Goal: Information Seeking & Learning: Learn about a topic

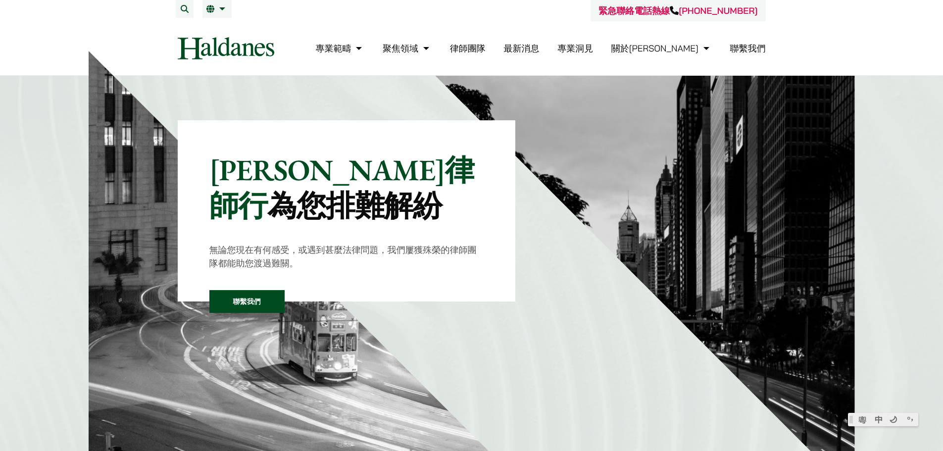
click at [485, 45] on link "律師團隊" at bounding box center [468, 48] width 36 height 11
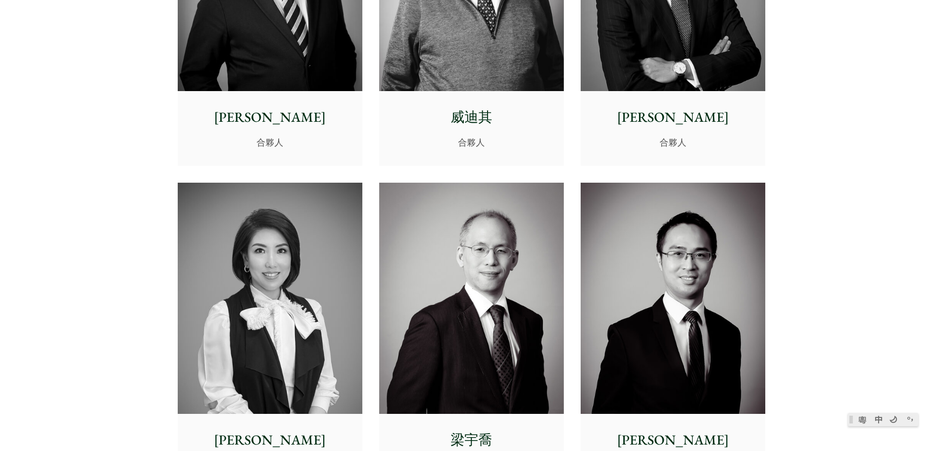
scroll to position [544, 0]
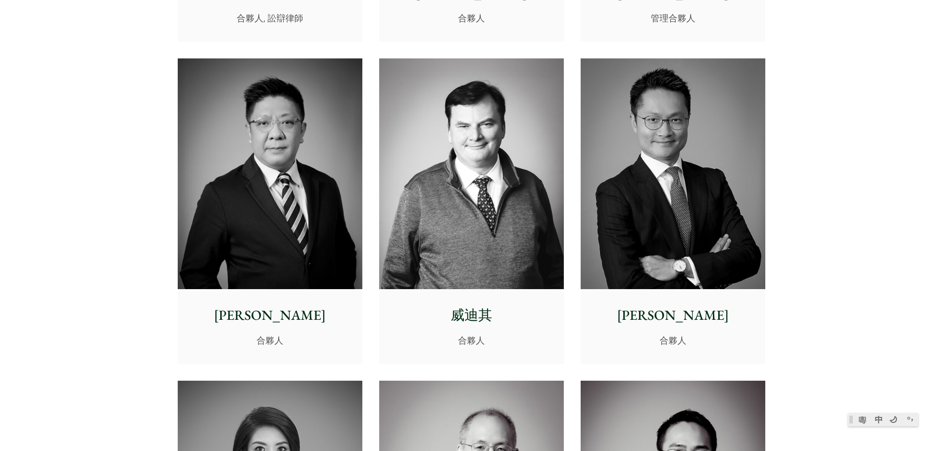
click at [504, 176] on img at bounding box center [471, 173] width 185 height 231
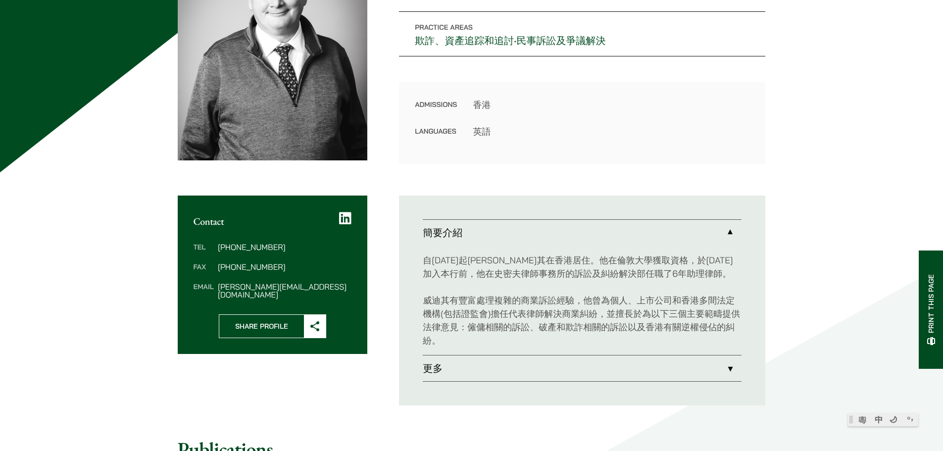
scroll to position [198, 0]
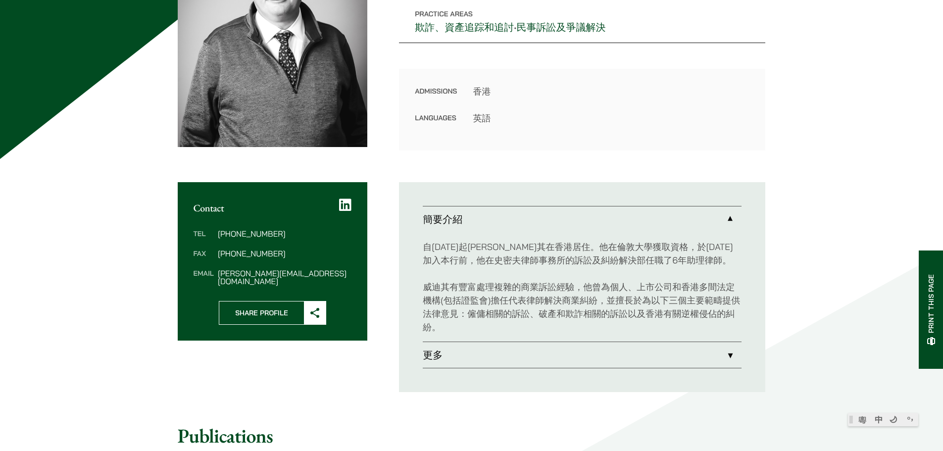
click at [663, 360] on link "更多" at bounding box center [582, 355] width 319 height 26
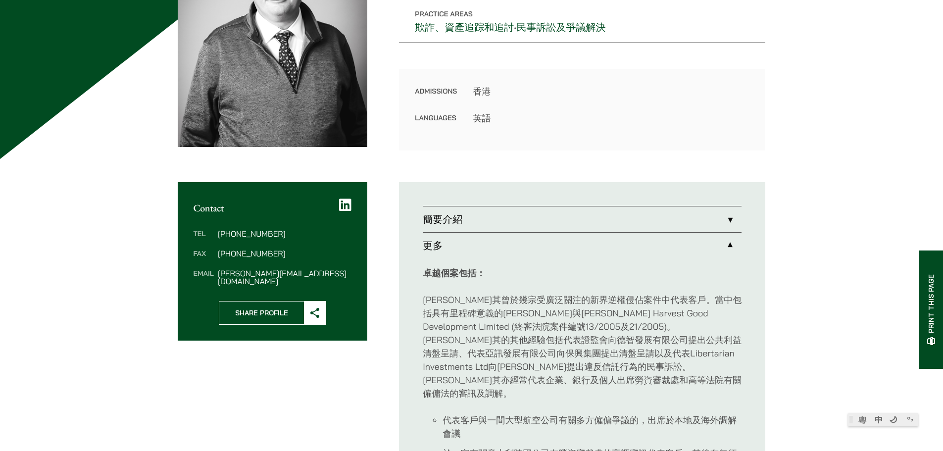
click at [625, 227] on link "簡要介紹" at bounding box center [582, 219] width 319 height 26
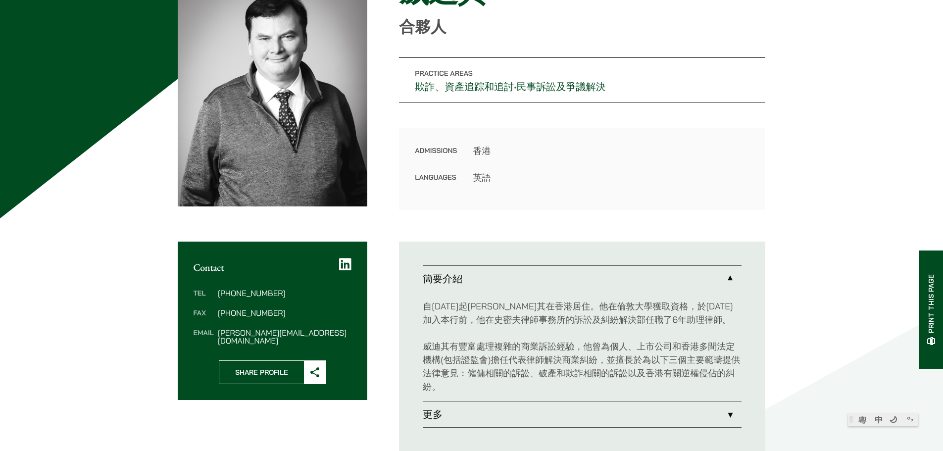
scroll to position [148, 0]
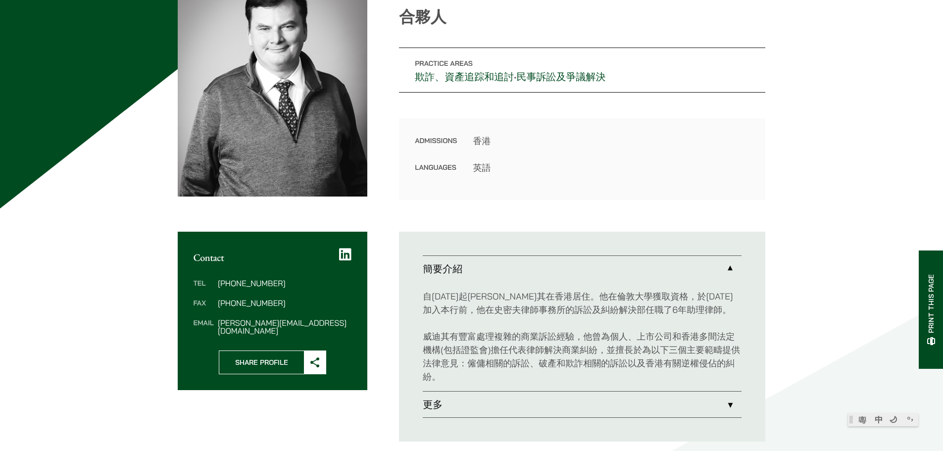
click at [728, 400] on link "更多" at bounding box center [582, 404] width 319 height 26
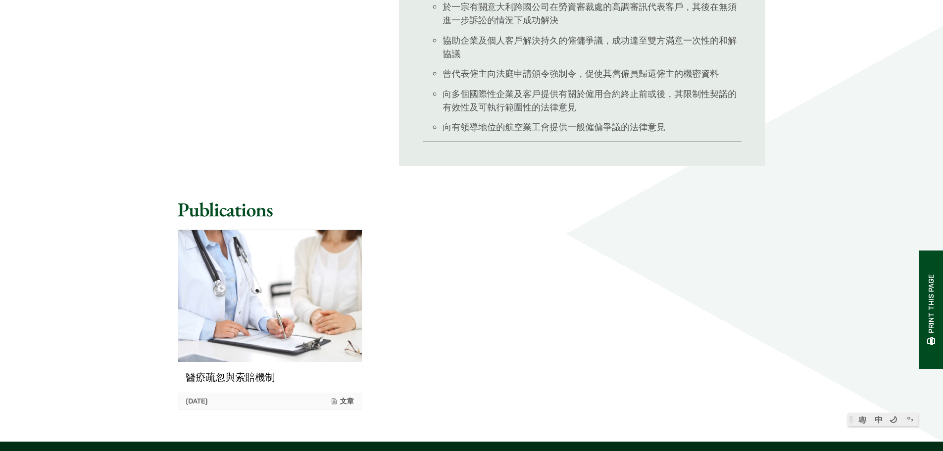
scroll to position [693, 0]
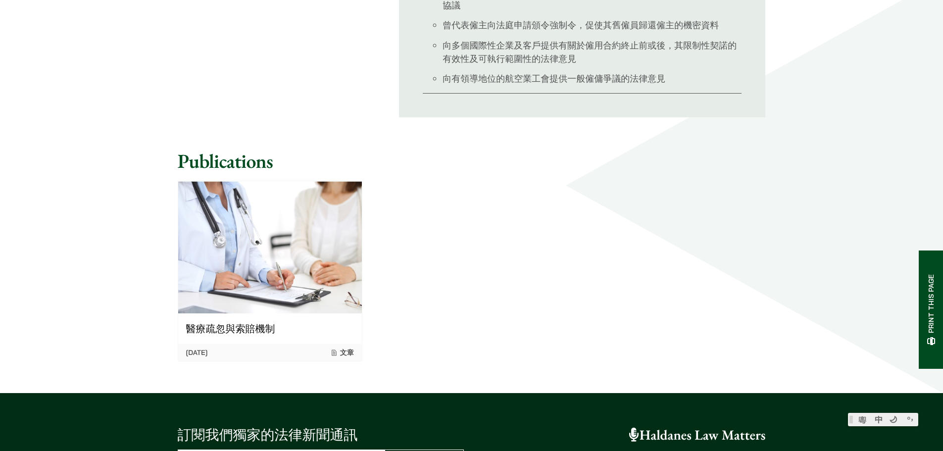
click at [349, 348] on span "文章" at bounding box center [342, 352] width 24 height 9
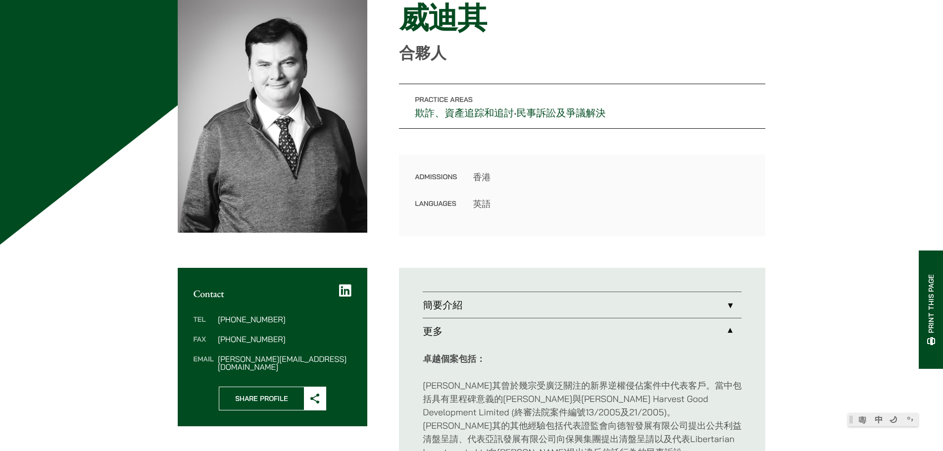
scroll to position [198, 0]
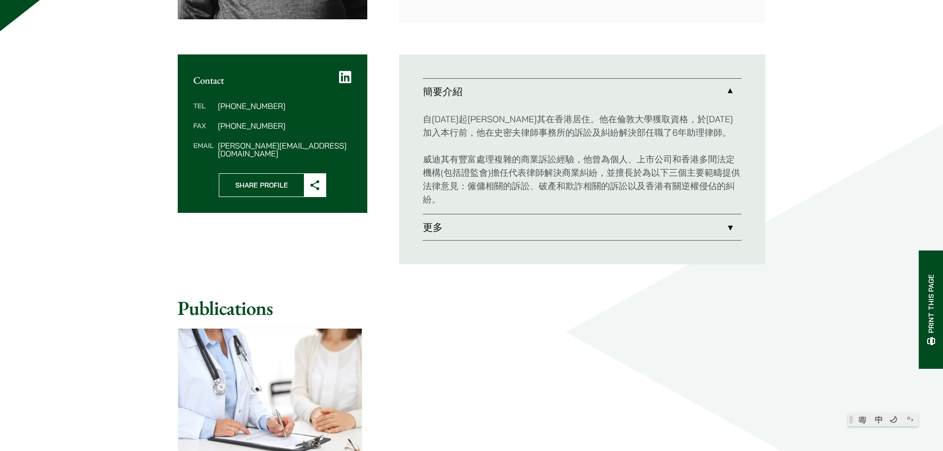
scroll to position [380, 0]
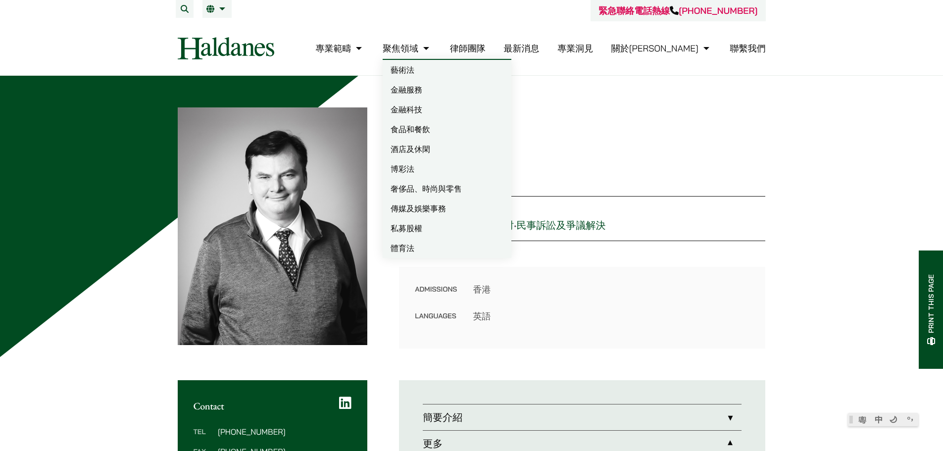
click at [485, 46] on link "律師團隊" at bounding box center [468, 48] width 36 height 11
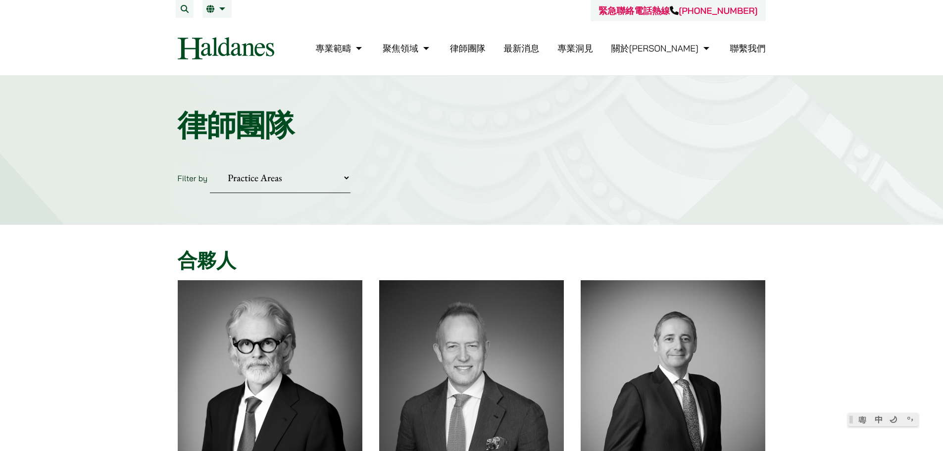
click at [281, 186] on select "Practice Areas 傳媒、娛樂及體育事務 公司及商業業務 刑事辯護 反壟斷和競爭法 婚姻及家事法 欺詐、資產追踪和追討 民事訴訟及爭議解決 物業及物…" at bounding box center [280, 178] width 141 height 30
click at [211, 19] on div "緊急聯絡電話熱線 +852 9763 5524" at bounding box center [472, 10] width 588 height 21
click at [219, 13] on li "繁 EN" at bounding box center [216, 9] width 29 height 18
click at [226, 29] on link "EN" at bounding box center [266, 29] width 129 height 20
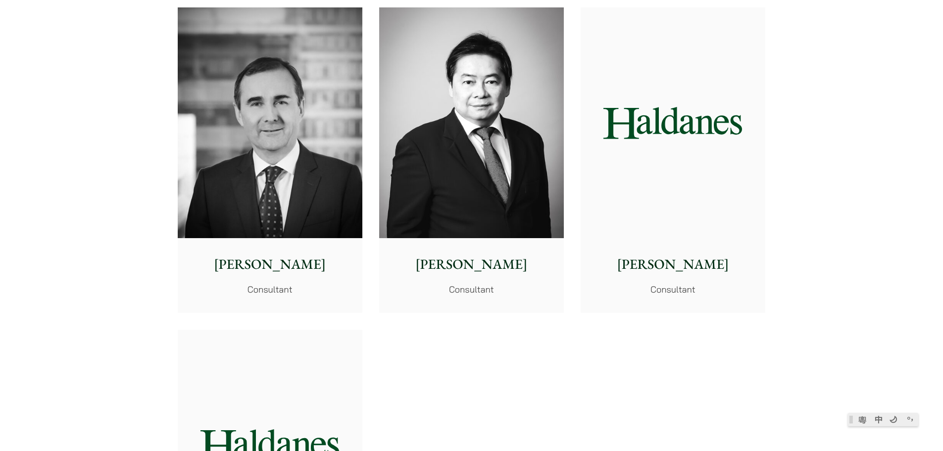
scroll to position [5096, 0]
